Goal: Information Seeking & Learning: Learn about a topic

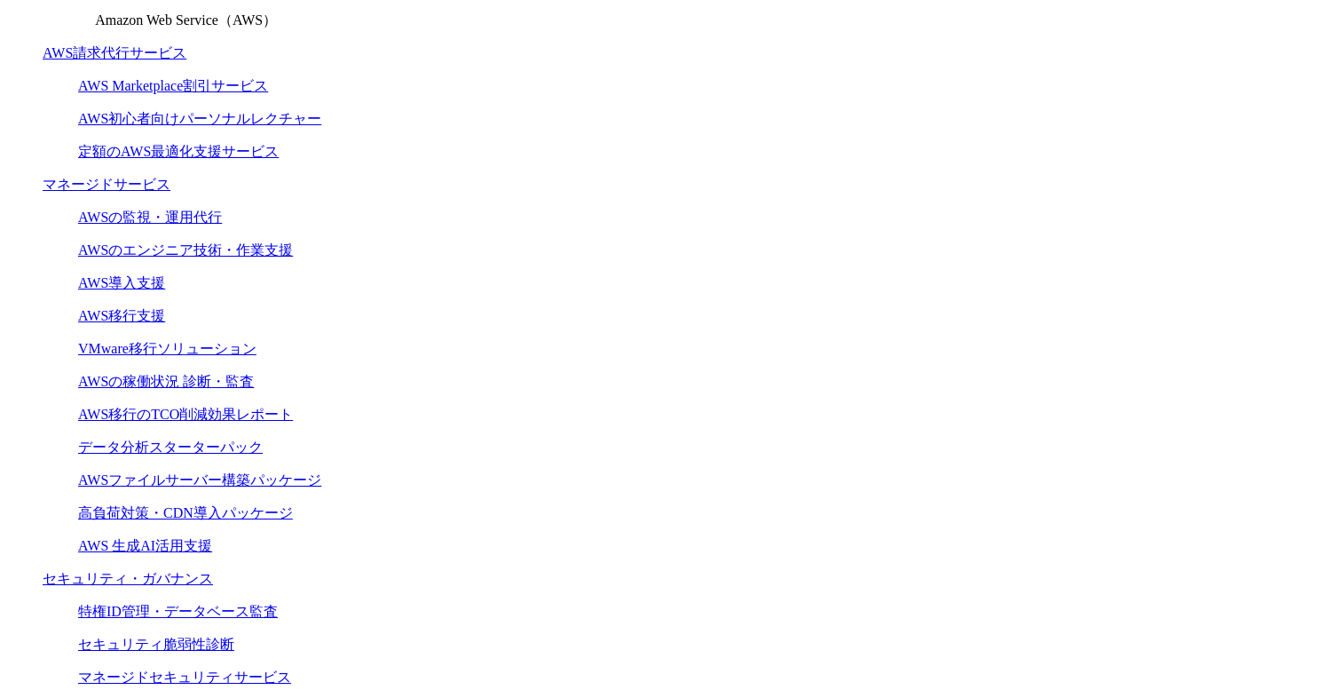
scroll to position [591, 0]
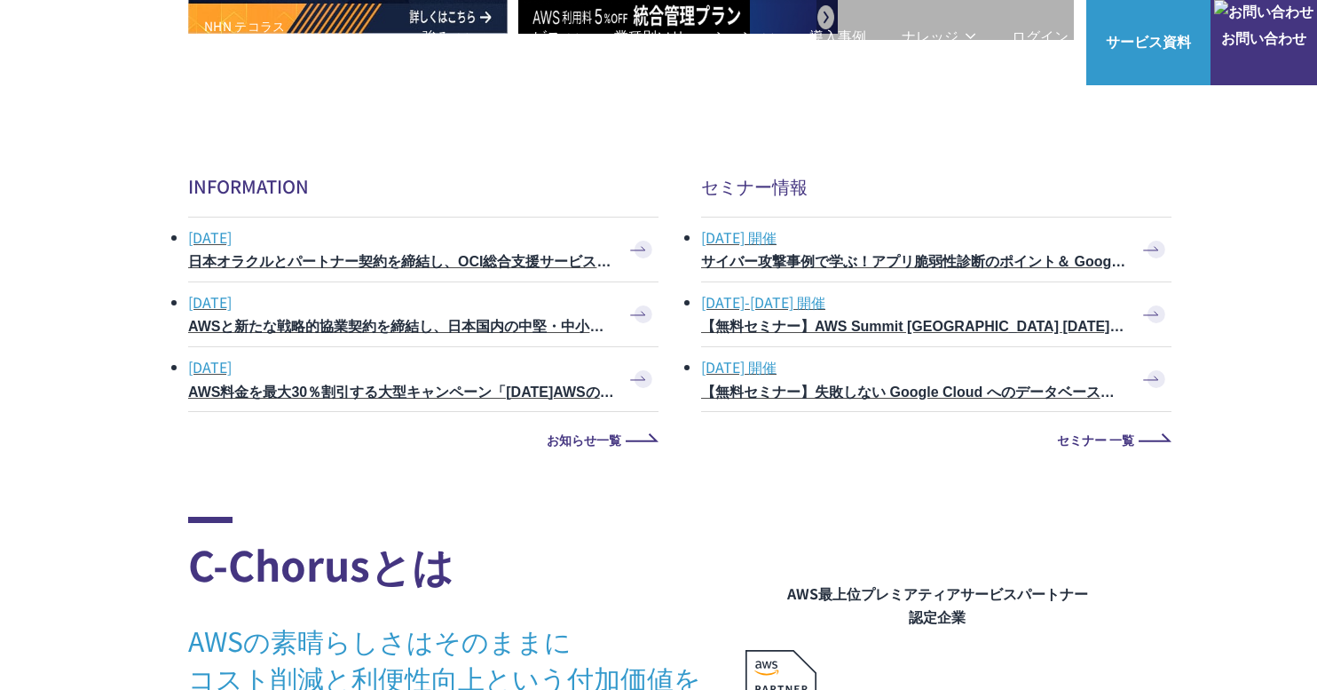
click at [494, 337] on h3 "AWSと新たな戦略的協業契約を締結し、日本国内の中堅・中小企業でのAWS活用を加速" at bounding box center [401, 327] width 426 height 20
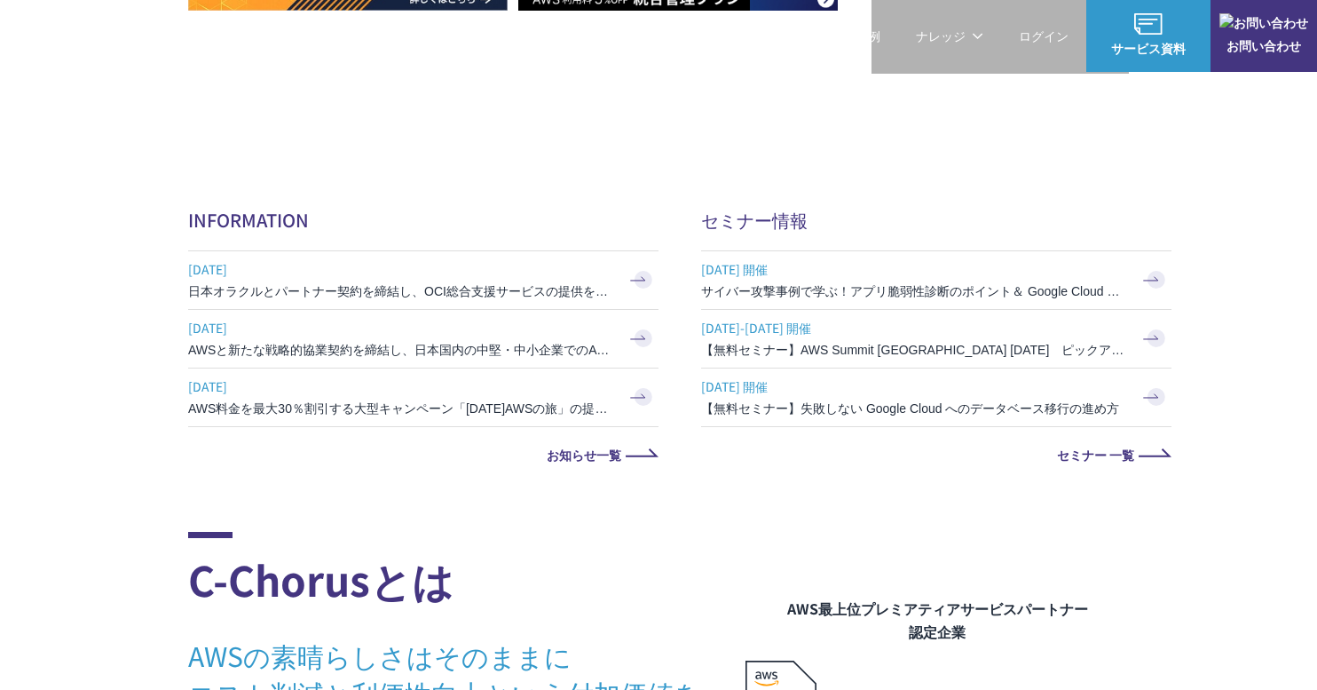
click at [414, 389] on span "2025.06.25" at bounding box center [401, 386] width 426 height 27
click at [612, 454] on link "お知らせ一覧" at bounding box center [423, 454] width 470 height 12
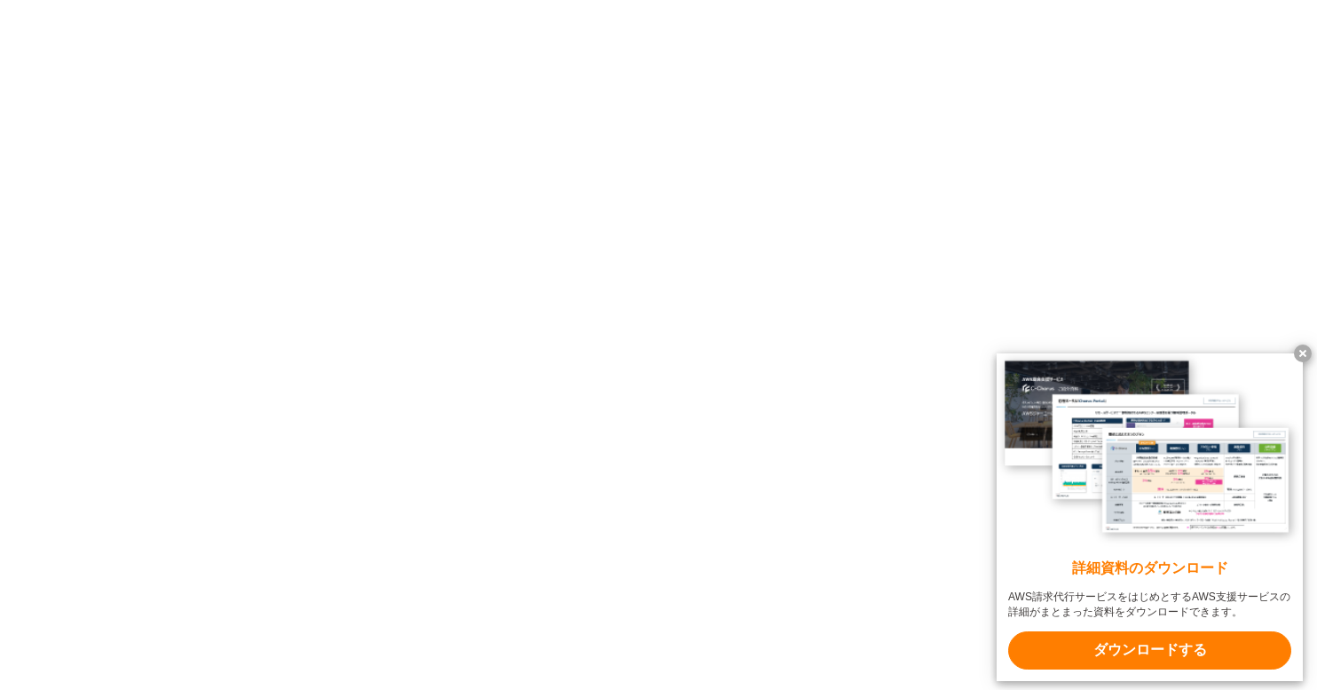
scroll to position [3076, 0]
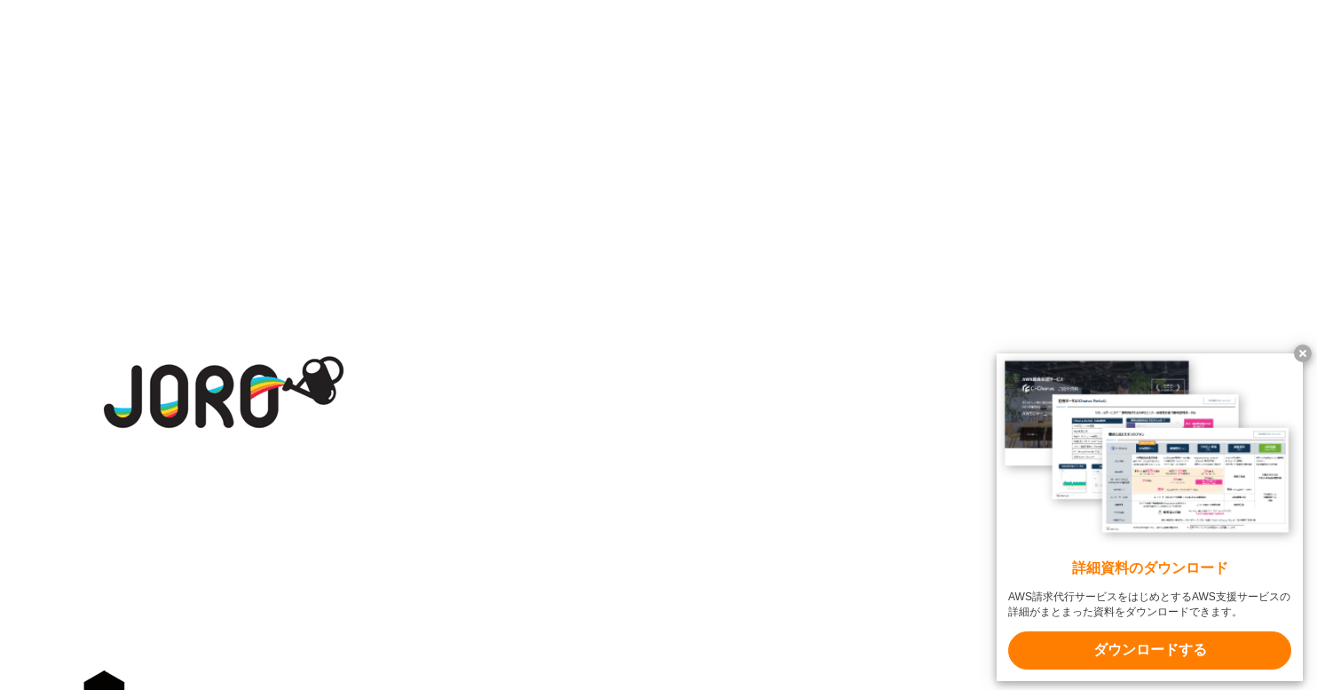
click at [1307, 348] on x-t at bounding box center [1303, 353] width 18 height 18
